Goal: Task Accomplishment & Management: Manage account settings

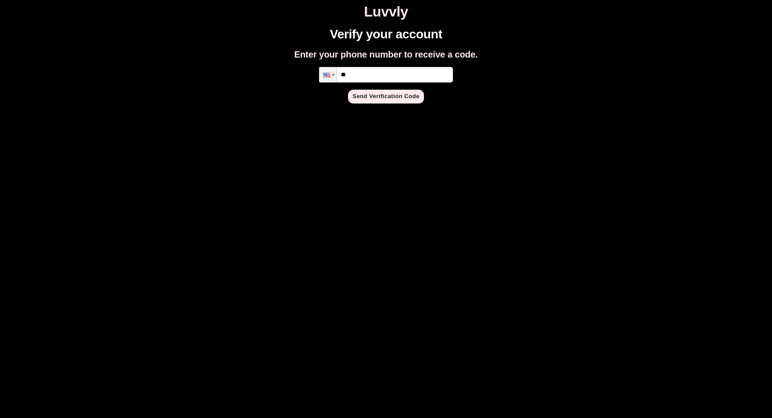
click at [378, 78] on input "**" at bounding box center [386, 75] width 134 height 16
type input "**********"
click at [370, 102] on button "Send Verification Code" at bounding box center [386, 97] width 76 height 14
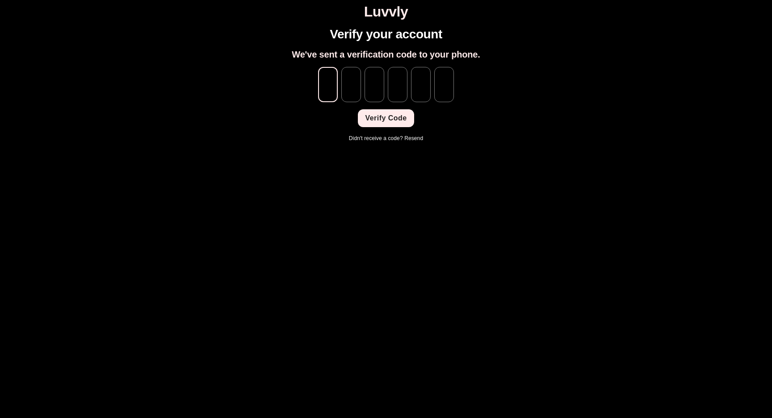
paste input "*"
type input "*"
paste input "*"
type input "*"
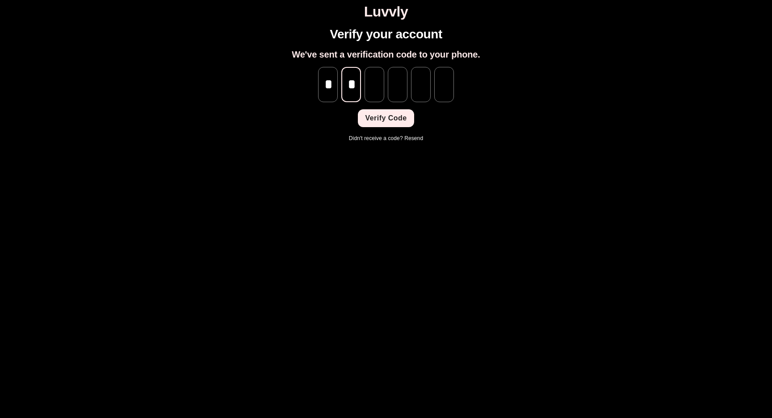
type input "*"
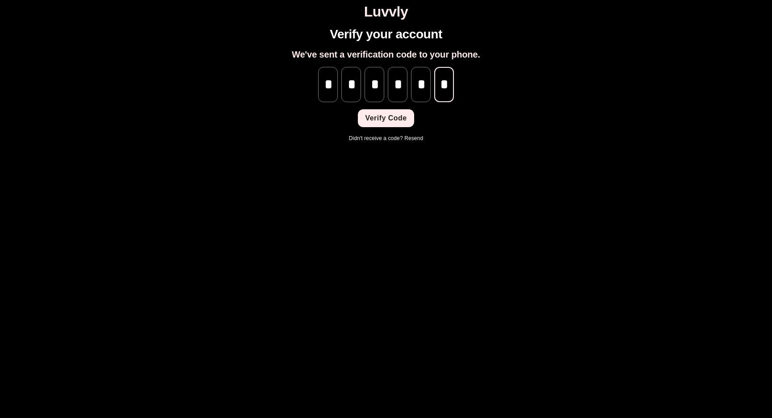
click at [396, 121] on button "Verify Code" at bounding box center [386, 118] width 56 height 18
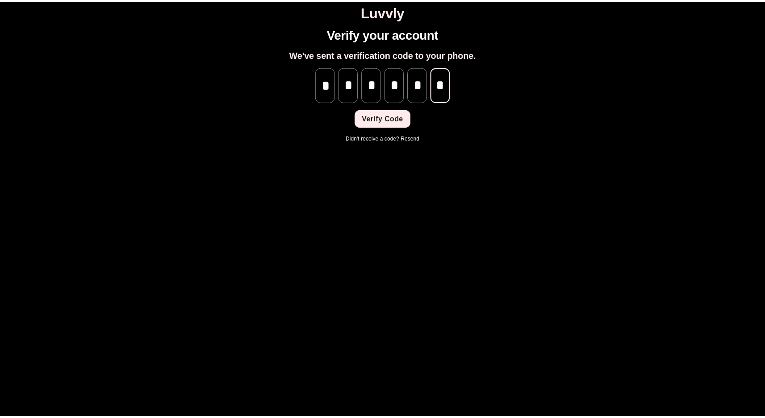
scroll to position [0, 0]
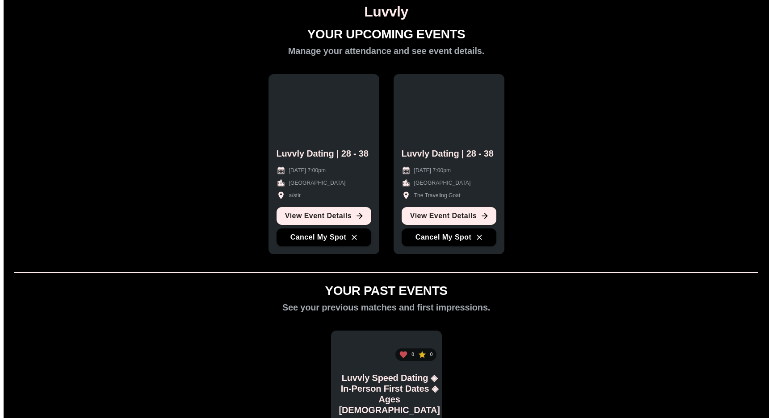
scroll to position [2, 0]
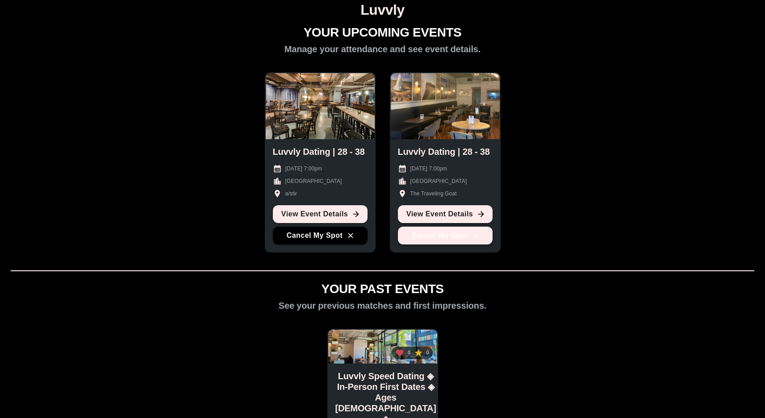
click at [419, 237] on button "Cancel My Spot" at bounding box center [445, 236] width 95 height 18
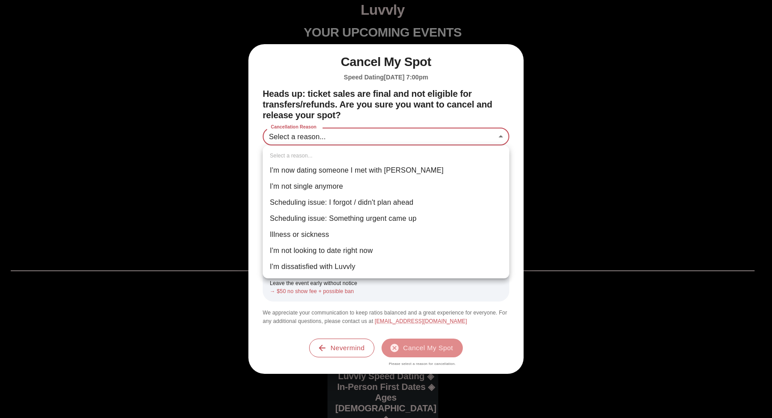
click at [371, 138] on body "Luvvly YOUR UPCOMING EVENTS Manage your attendance and see event details. Luvvl…" at bounding box center [386, 295] width 764 height 587
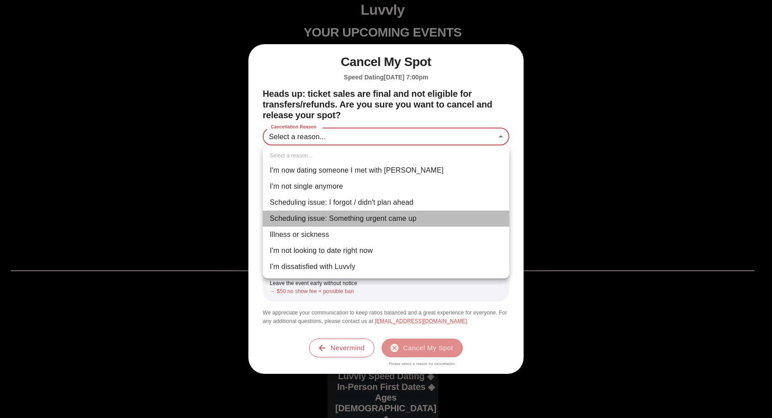
click at [427, 222] on li "Scheduling issue: Something urgent came up" at bounding box center [386, 219] width 246 height 16
type input "**********"
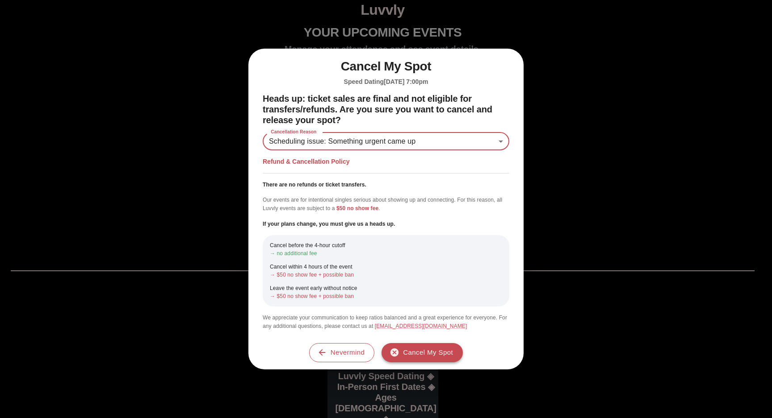
click at [422, 357] on button "Cancel My Spot" at bounding box center [421, 352] width 81 height 19
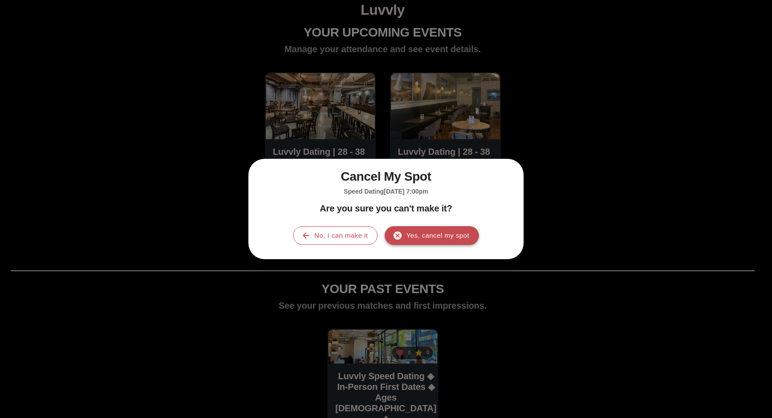
click at [416, 234] on button "Yes, cancel my spot" at bounding box center [431, 235] width 94 height 19
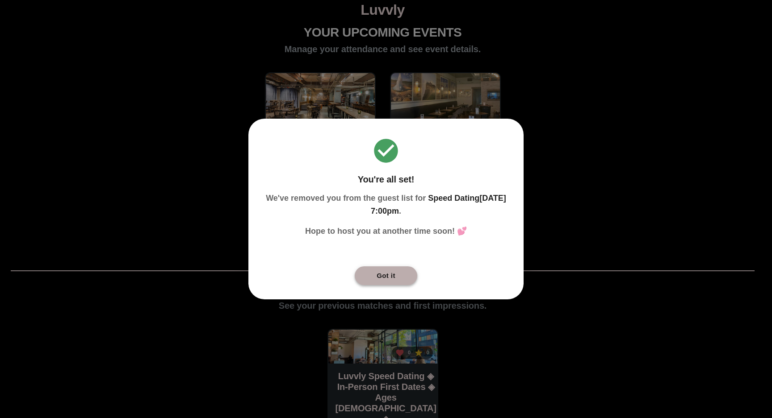
click at [397, 273] on button "Got it" at bounding box center [386, 276] width 63 height 19
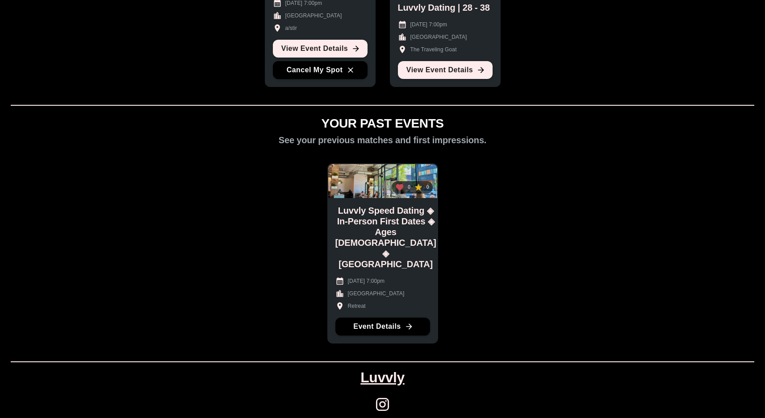
scroll to position [176, 0]
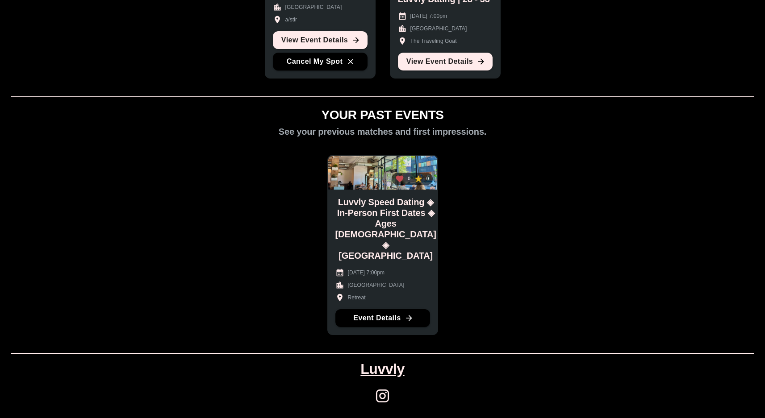
click at [383, 369] on link "Luvvly" at bounding box center [382, 369] width 44 height 17
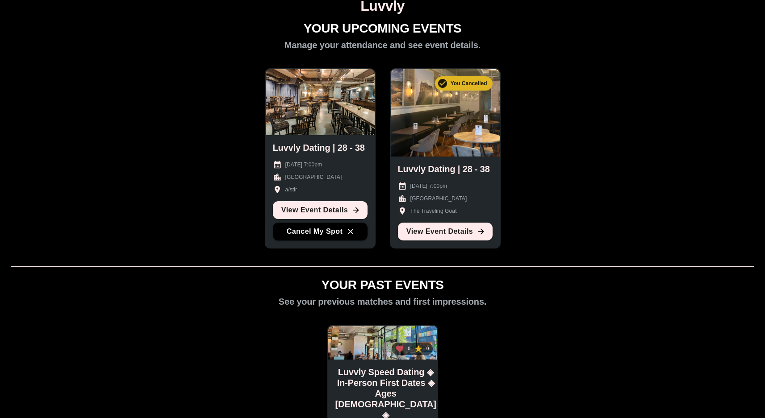
scroll to position [0, 0]
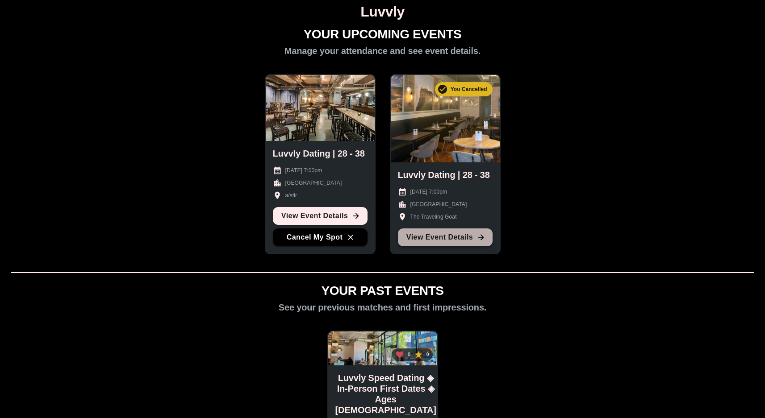
click at [471, 242] on link "View Event Details" at bounding box center [445, 238] width 95 height 18
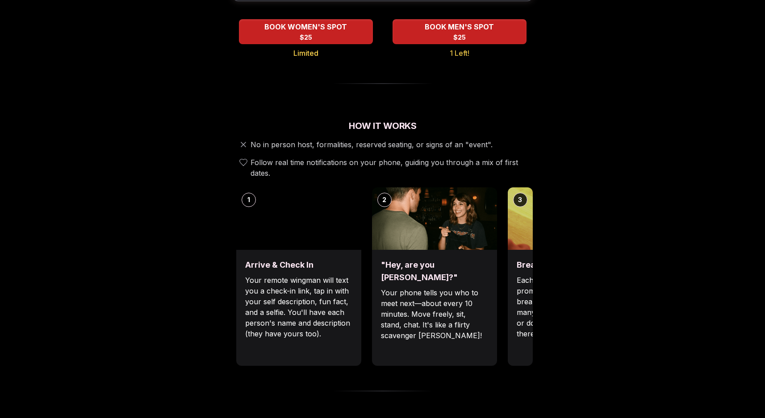
scroll to position [218, 0]
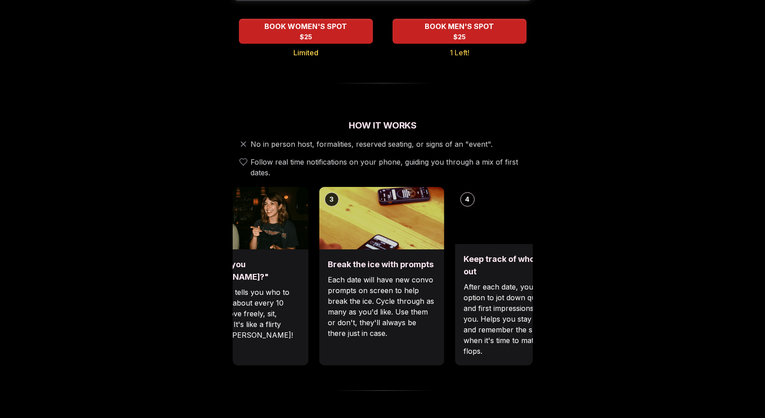
click at [336, 236] on img at bounding box center [381, 218] width 125 height 63
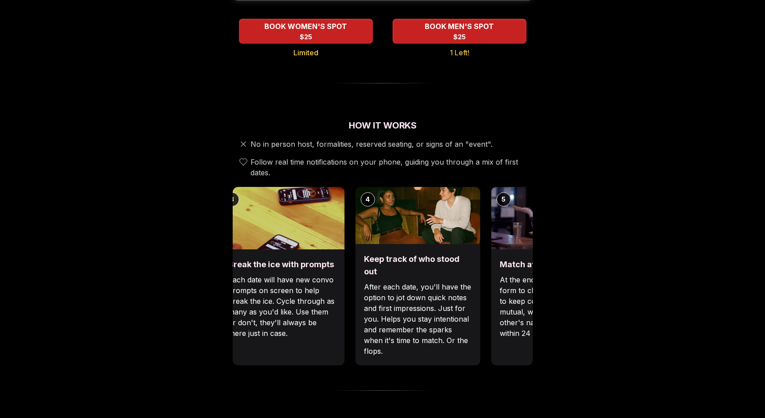
click at [214, 265] on div "Luvvly Speed Dating [DATE] Age Range 28 - 38 Orientation Straight Evening 7:00 …" at bounding box center [382, 384] width 611 height 1110
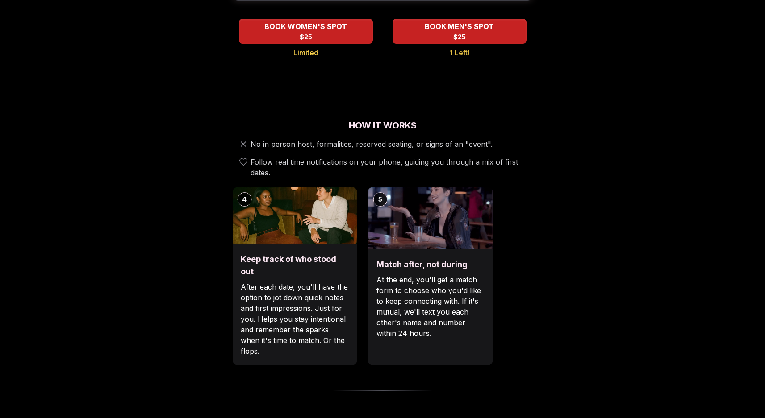
click at [274, 267] on div "4 Keep track of who stood out After each date, you'll have the option to jot do…" at bounding box center [294, 276] width 125 height 179
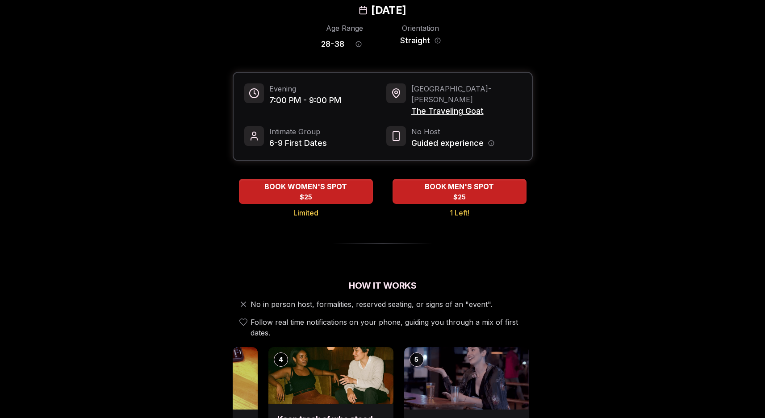
scroll to position [0, 0]
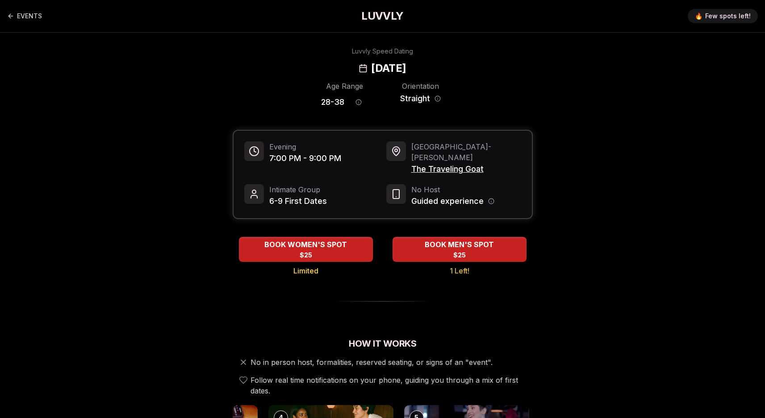
click at [190, 51] on div "Luvvly Speed Dating [DATE]" at bounding box center [382, 61] width 611 height 29
